Goal: Information Seeking & Learning: Learn about a topic

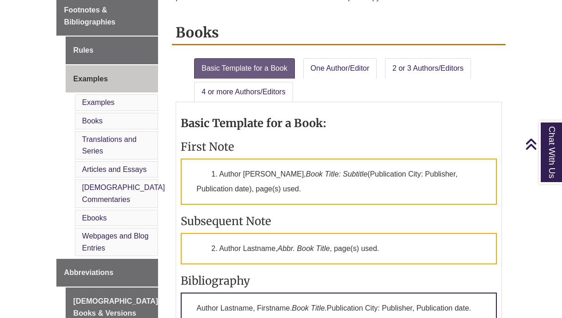
scroll to position [372, 0]
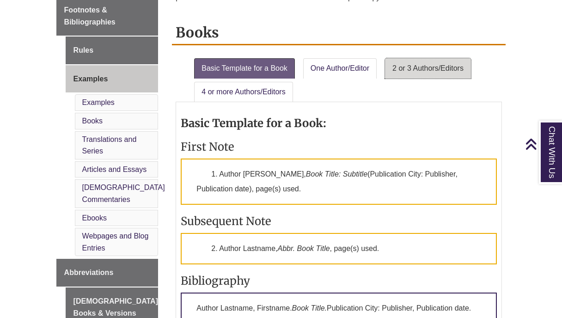
click at [421, 65] on link "2 or 3 Authors/Editors" at bounding box center [428, 68] width 86 height 20
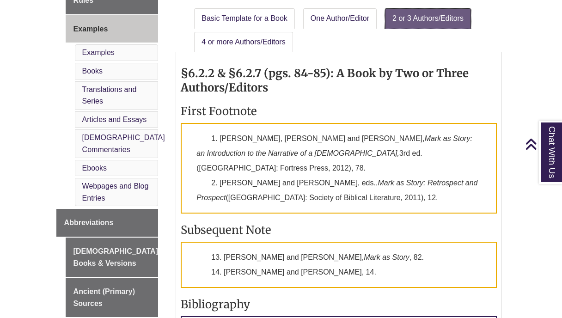
scroll to position [421, 0]
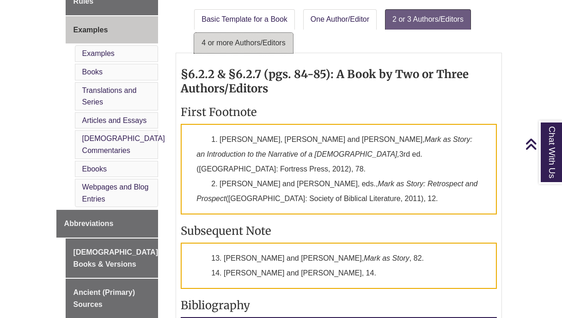
click at [268, 38] on link "4 or more Authors/Editors" at bounding box center [243, 43] width 98 height 20
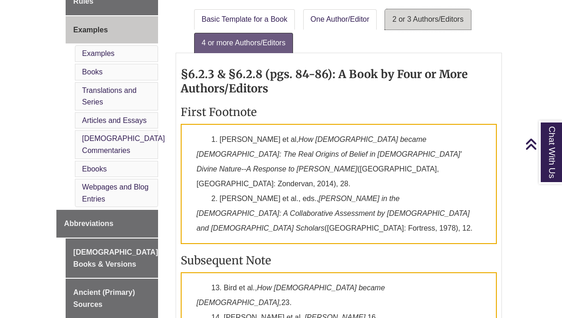
click at [417, 14] on link "2 or 3 Authors/Editors" at bounding box center [428, 19] width 86 height 20
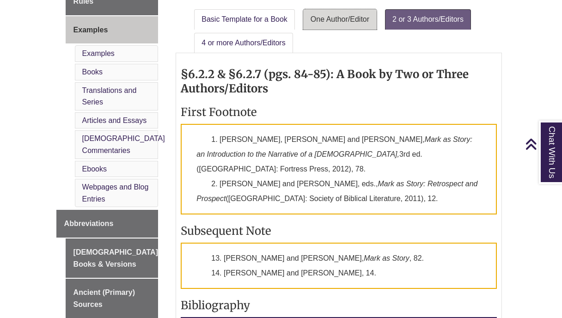
click at [333, 21] on link "One Author/Editor" at bounding box center [339, 19] width 73 height 20
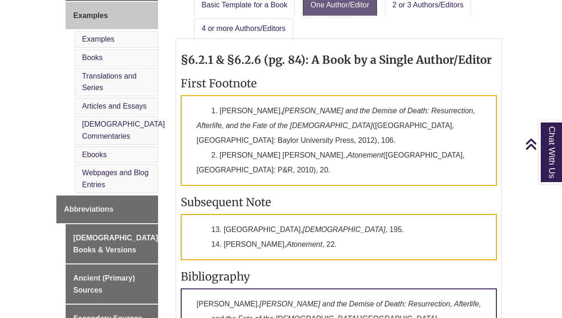
scroll to position [435, 0]
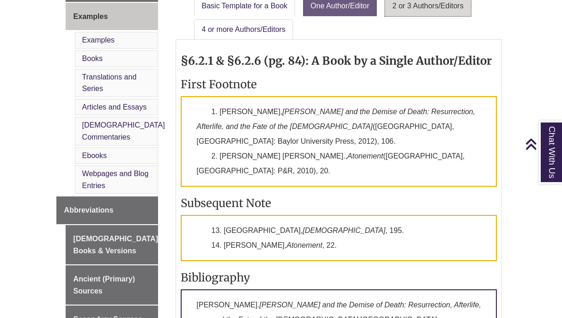
click at [433, 10] on link "2 or 3 Authors/Editors" at bounding box center [428, 6] width 86 height 20
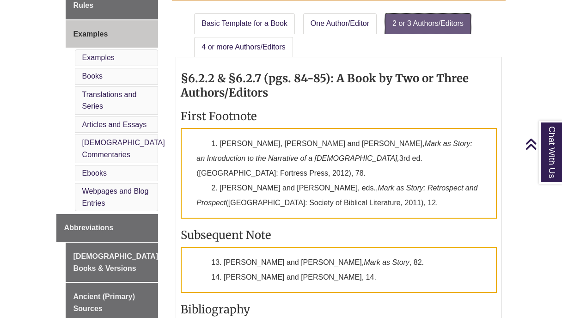
scroll to position [416, 0]
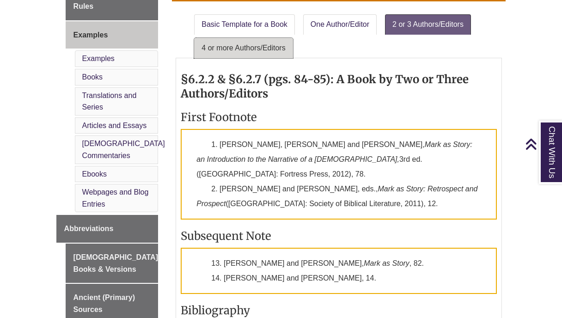
click at [254, 45] on link "4 or more Authors/Editors" at bounding box center [243, 48] width 98 height 20
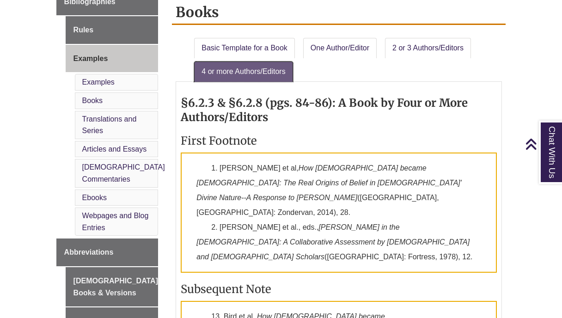
scroll to position [393, 0]
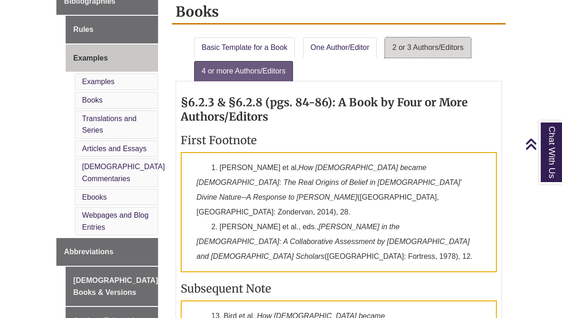
click at [421, 47] on link "2 or 3 Authors/Editors" at bounding box center [428, 47] width 86 height 20
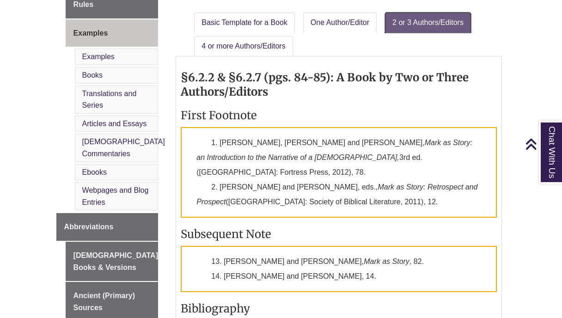
scroll to position [416, 0]
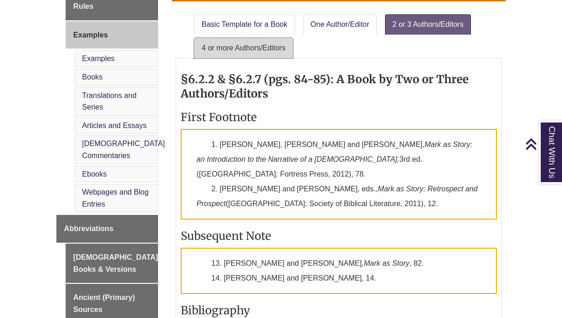
click at [266, 48] on link "4 or more Authors/Editors" at bounding box center [243, 48] width 98 height 20
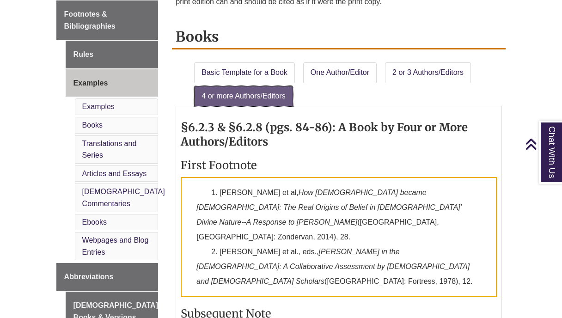
scroll to position [367, 0]
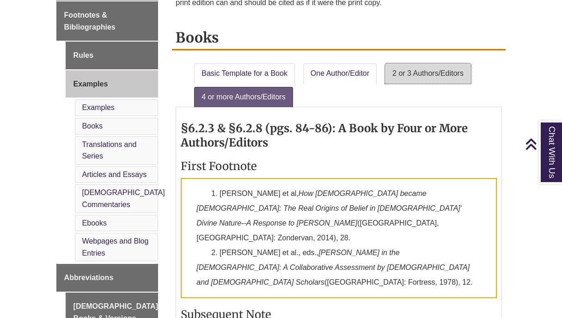
click at [430, 66] on link "2 or 3 Authors/Editors" at bounding box center [428, 73] width 86 height 20
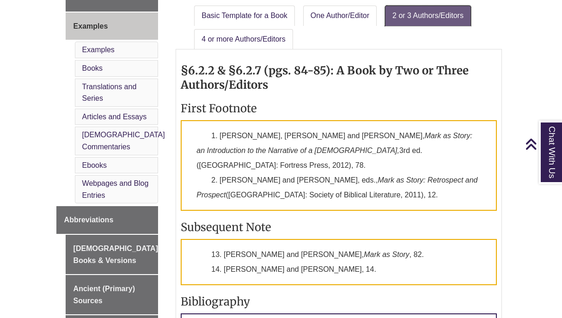
scroll to position [417, 0]
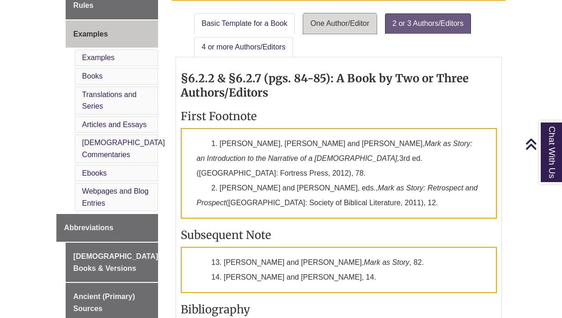
click at [338, 20] on link "One Author/Editor" at bounding box center [339, 23] width 73 height 20
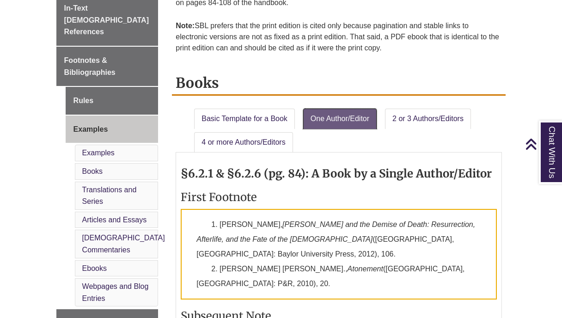
scroll to position [317, 0]
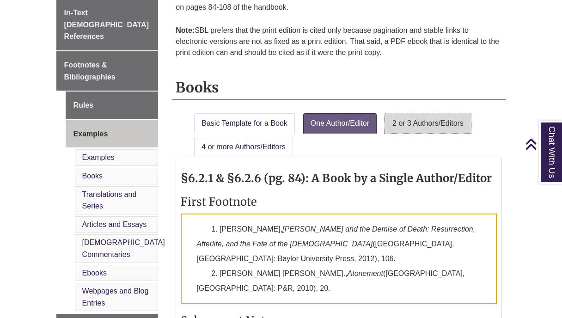
click at [423, 123] on link "2 or 3 Authors/Editors" at bounding box center [428, 123] width 86 height 20
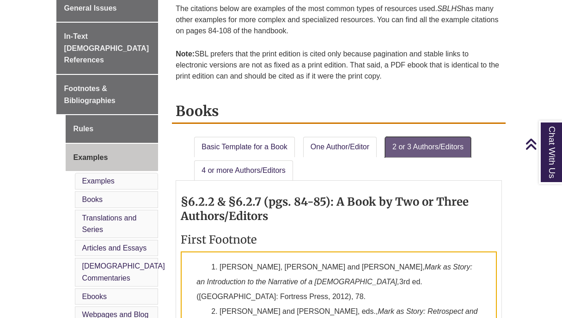
scroll to position [293, 0]
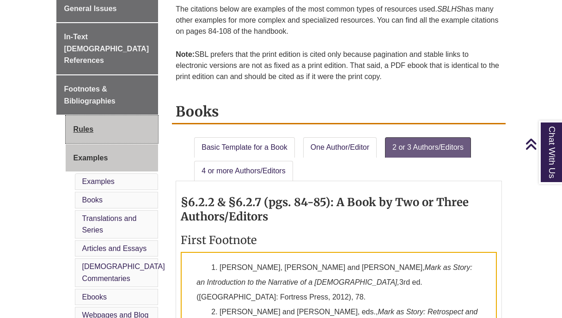
click at [83, 115] on link "Rules" at bounding box center [112, 129] width 93 height 28
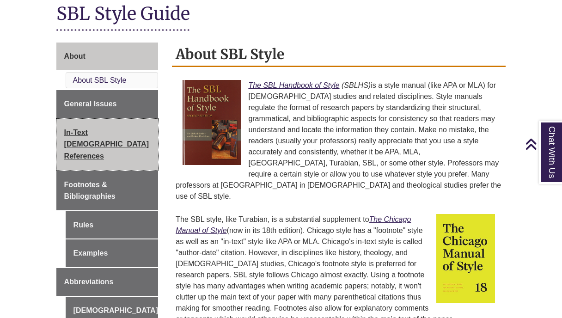
scroll to position [219, 0]
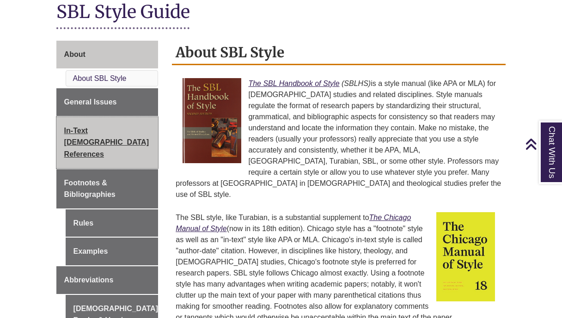
click at [88, 137] on span "In-Text [DEMOGRAPHIC_DATA] References" at bounding box center [106, 142] width 85 height 31
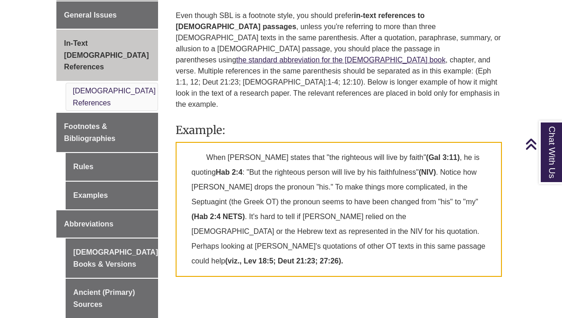
scroll to position [299, 0]
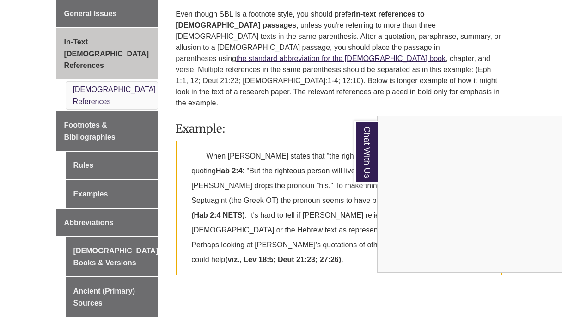
click at [101, 94] on div "Chat With Us" at bounding box center [281, 159] width 562 height 318
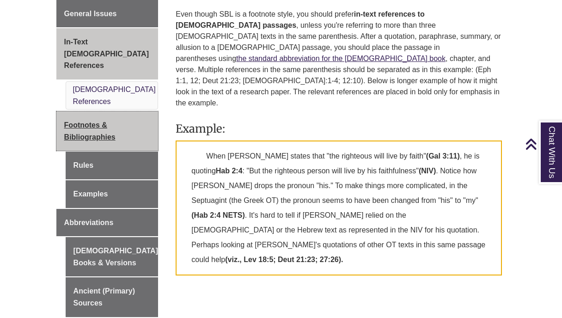
click at [112, 111] on link "Footnotes & Bibliographies" at bounding box center [107, 130] width 102 height 39
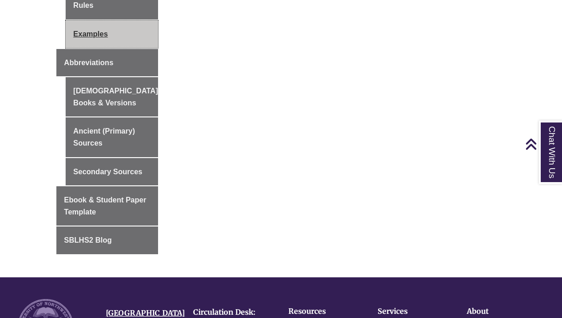
scroll to position [463, 0]
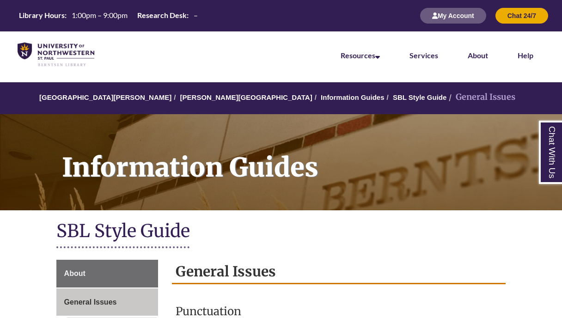
scroll to position [259, 0]
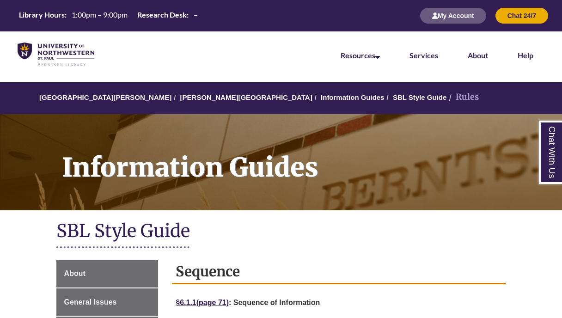
scroll to position [227, 0]
